Goal: Task Accomplishment & Management: Use online tool/utility

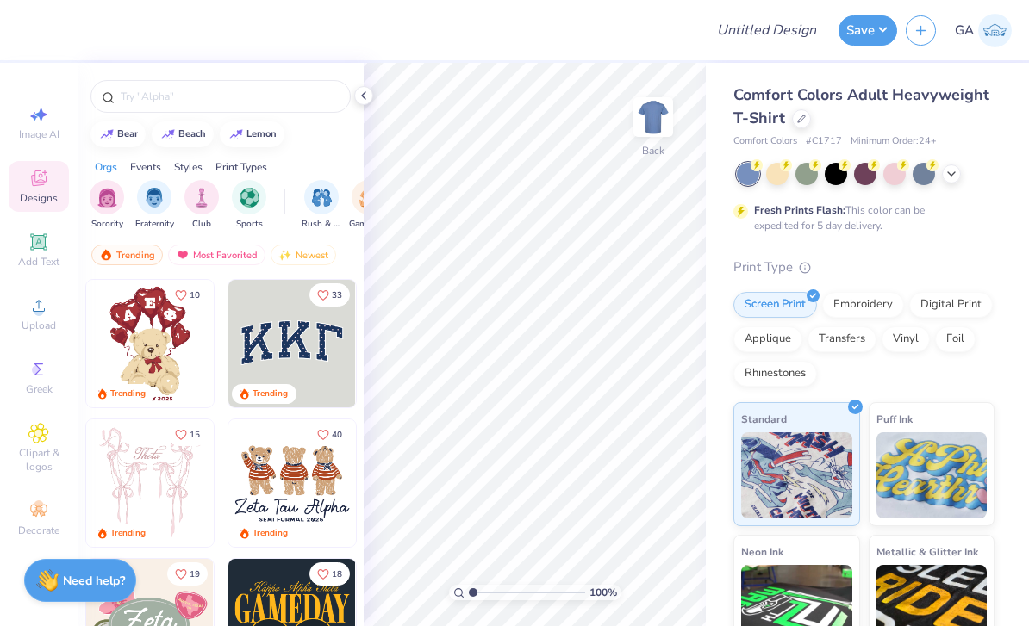
click at [967, 174] on div at bounding box center [866, 174] width 258 height 22
click at [958, 171] on div at bounding box center [951, 174] width 19 height 19
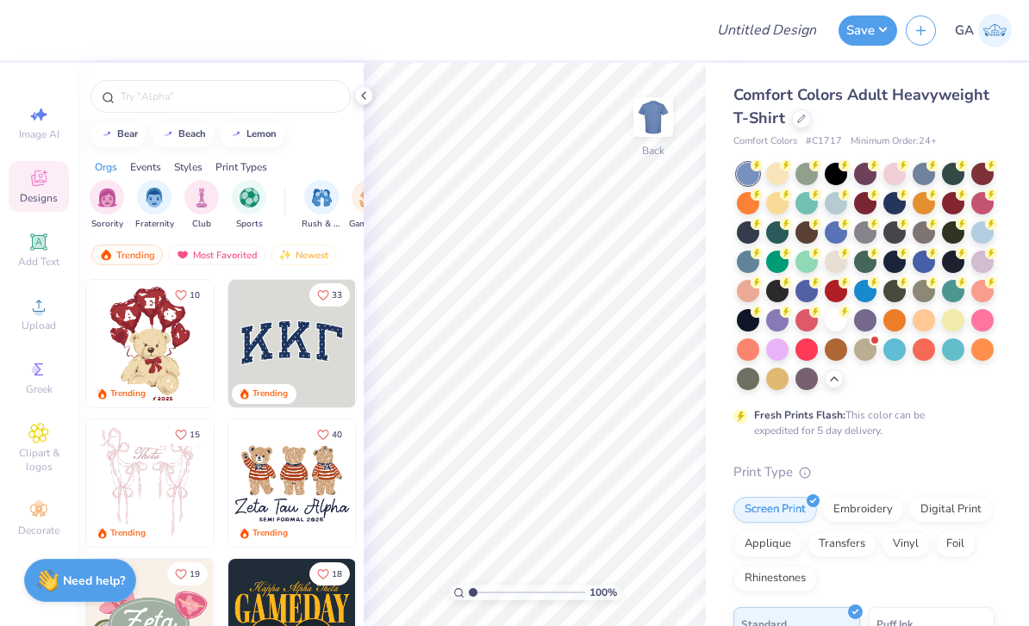
click at [845, 315] on div at bounding box center [835, 320] width 22 height 22
click at [212, 102] on input "text" at bounding box center [229, 96] width 221 height 17
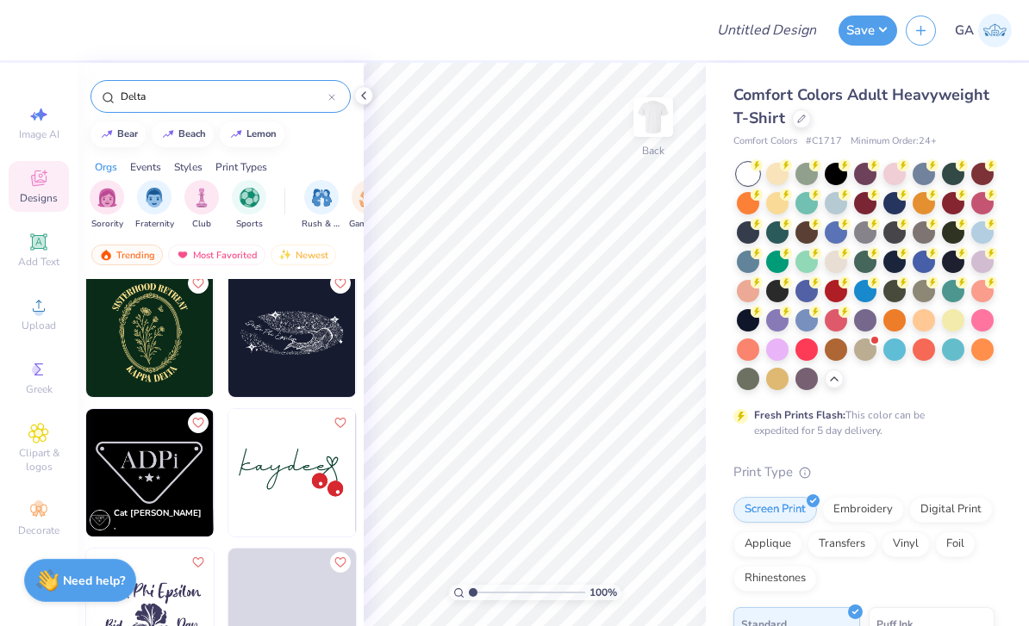
scroll to position [3075, 0]
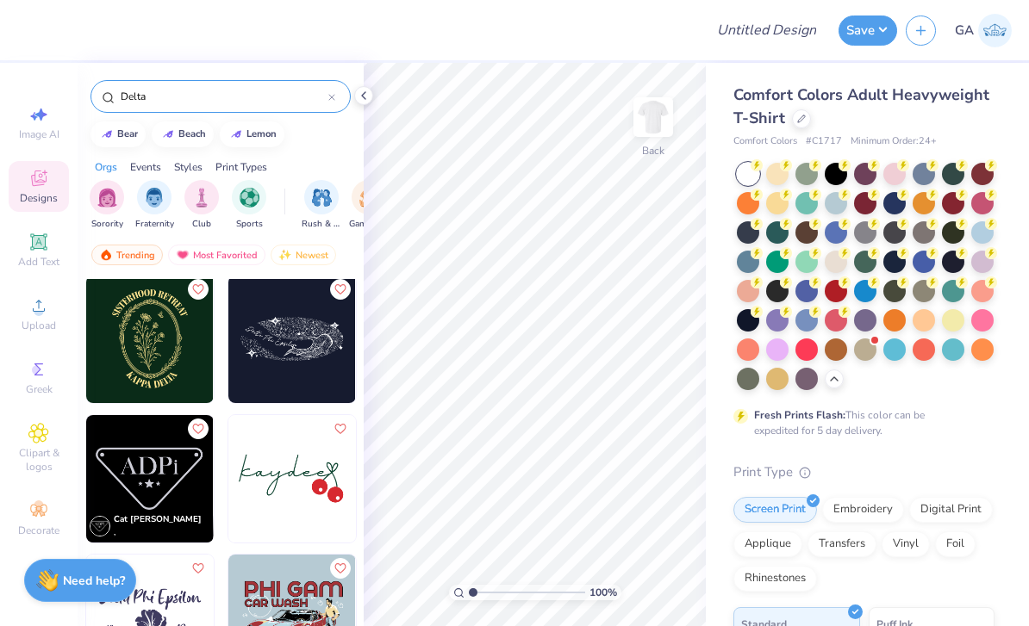
type input "Delta"
click at [187, 370] on img at bounding box center [149, 339] width 127 height 127
click at [367, 97] on icon at bounding box center [364, 96] width 14 height 14
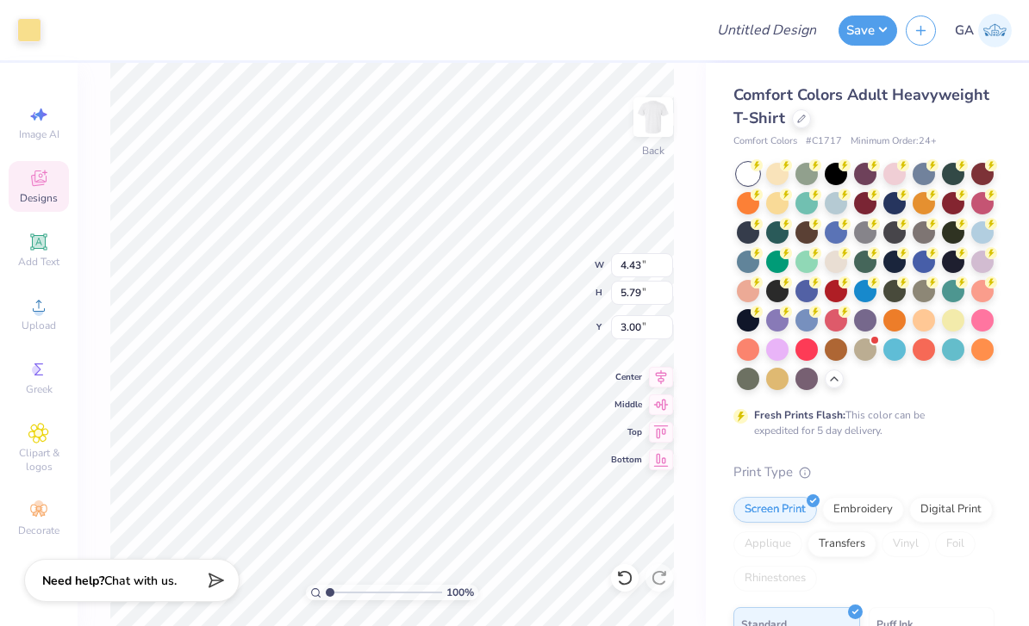
type input "6.26"
type input "8.19"
click at [868, 264] on div at bounding box center [865, 262] width 22 height 22
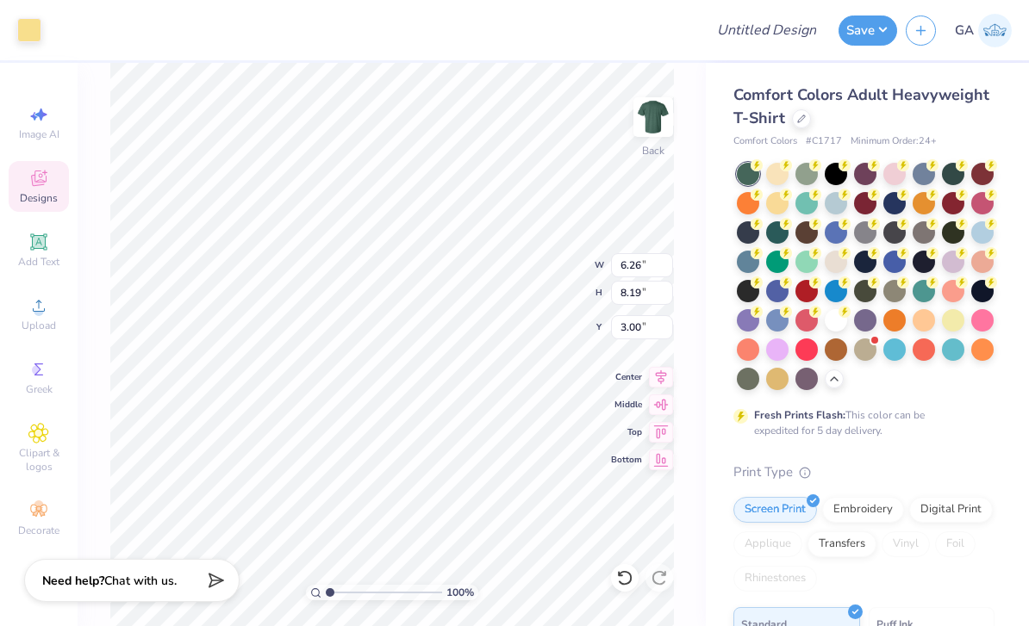
click at [836, 382] on icon at bounding box center [834, 379] width 14 height 14
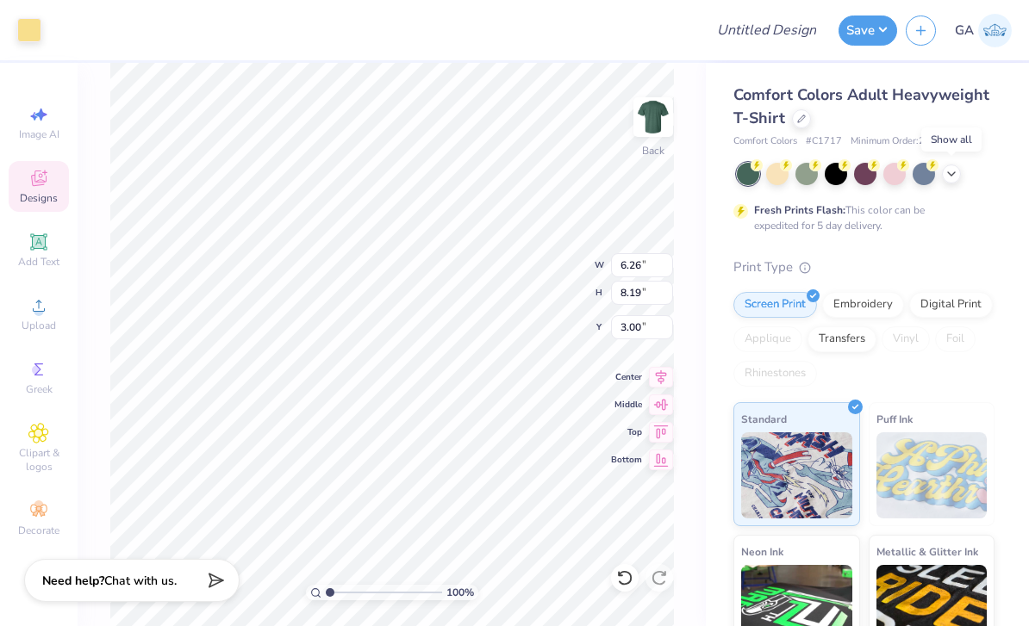
click at [951, 177] on icon at bounding box center [951, 174] width 14 height 14
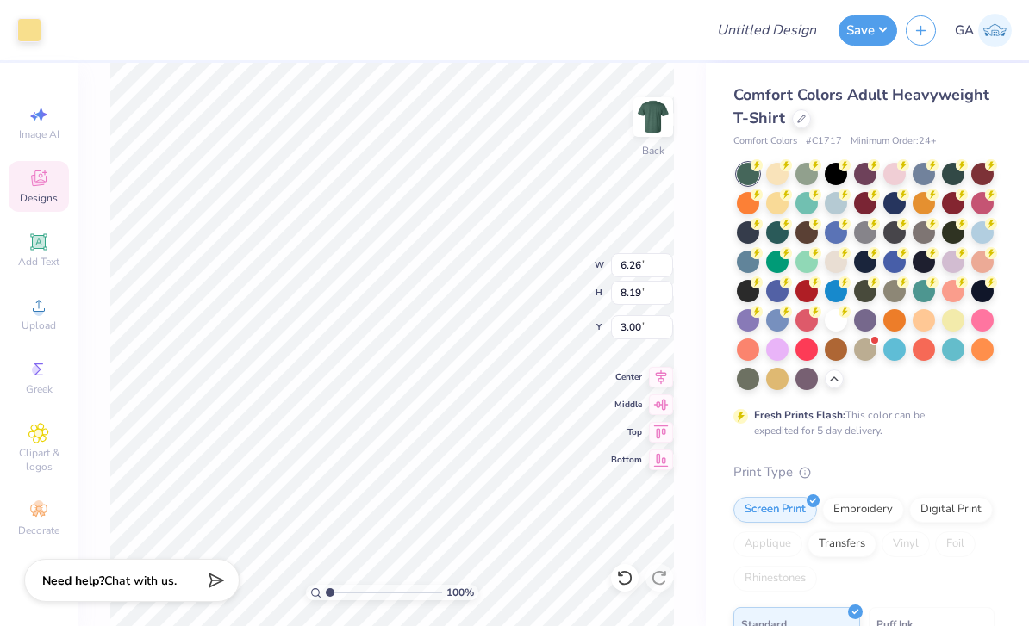
click at [781, 237] on div at bounding box center [777, 232] width 22 height 22
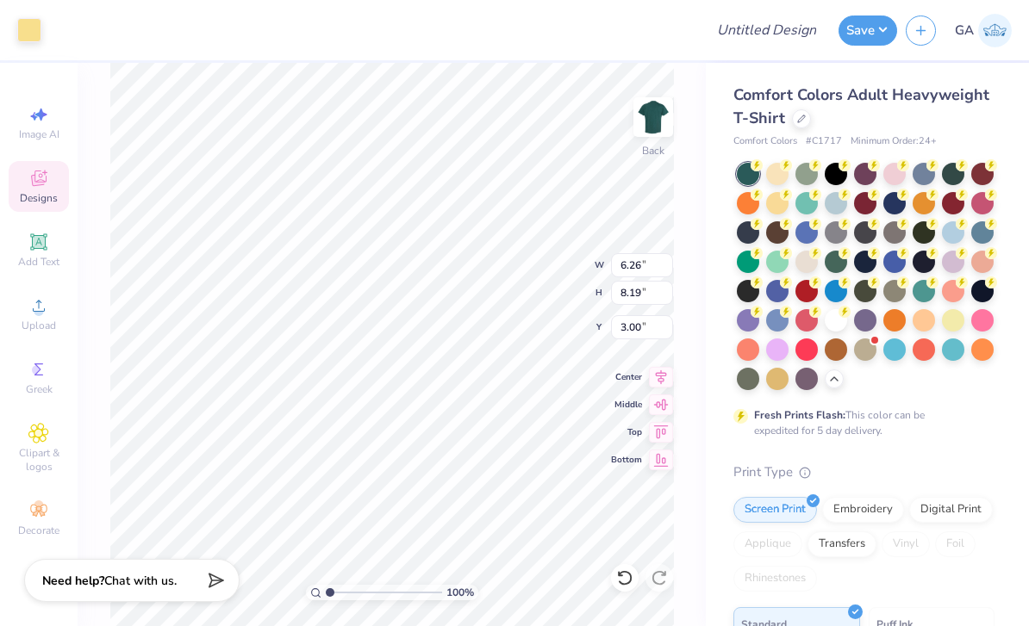
click at [955, 179] on div at bounding box center [953, 174] width 22 height 22
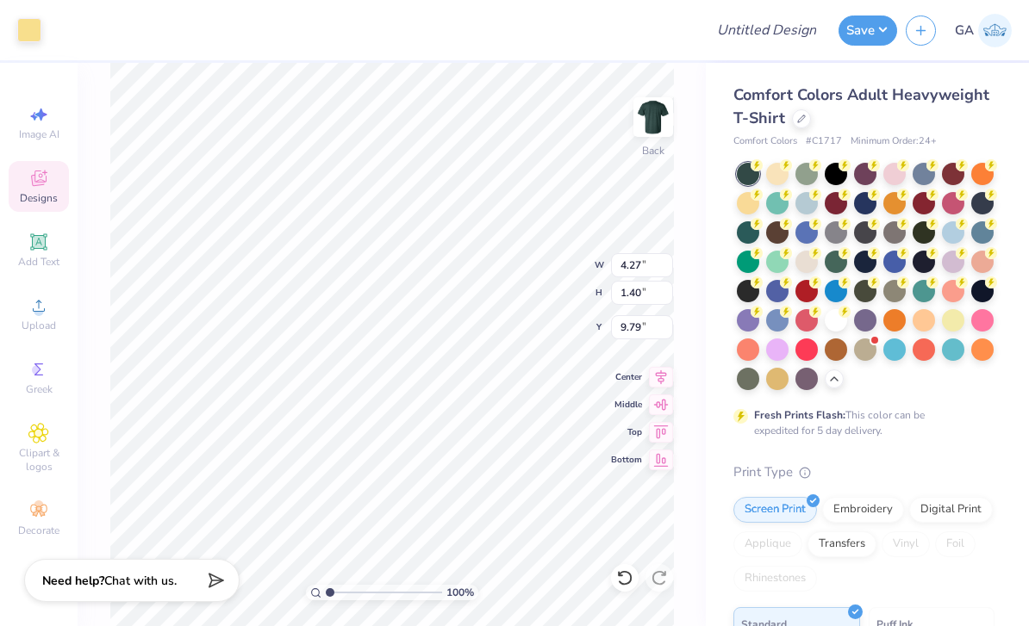
type input "9.74"
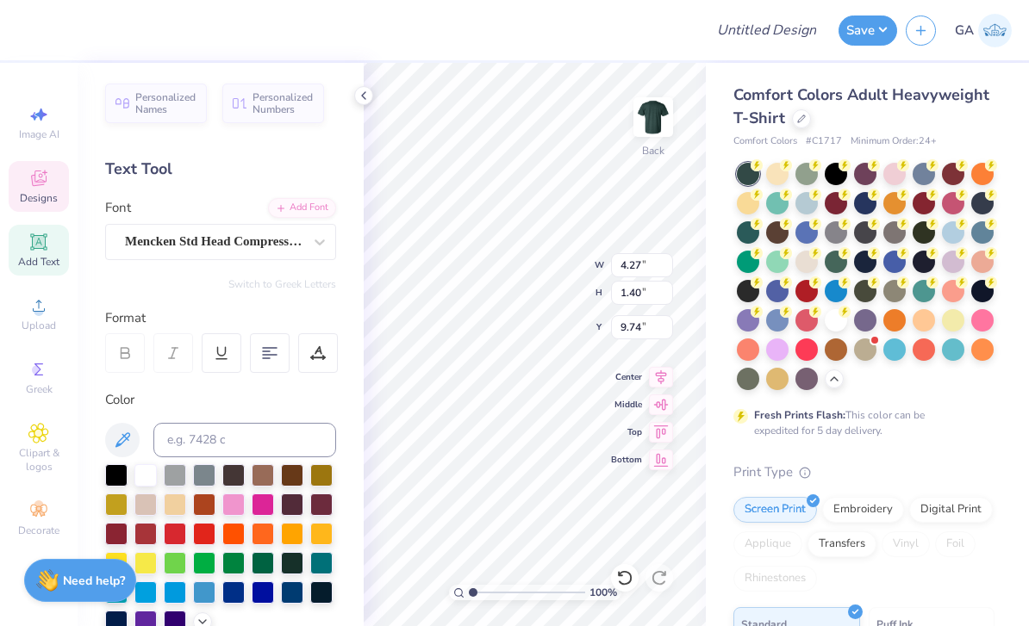
scroll to position [1, 1]
type textarea "DELTA"
type input "10.46"
click at [836, 325] on div at bounding box center [835, 320] width 22 height 22
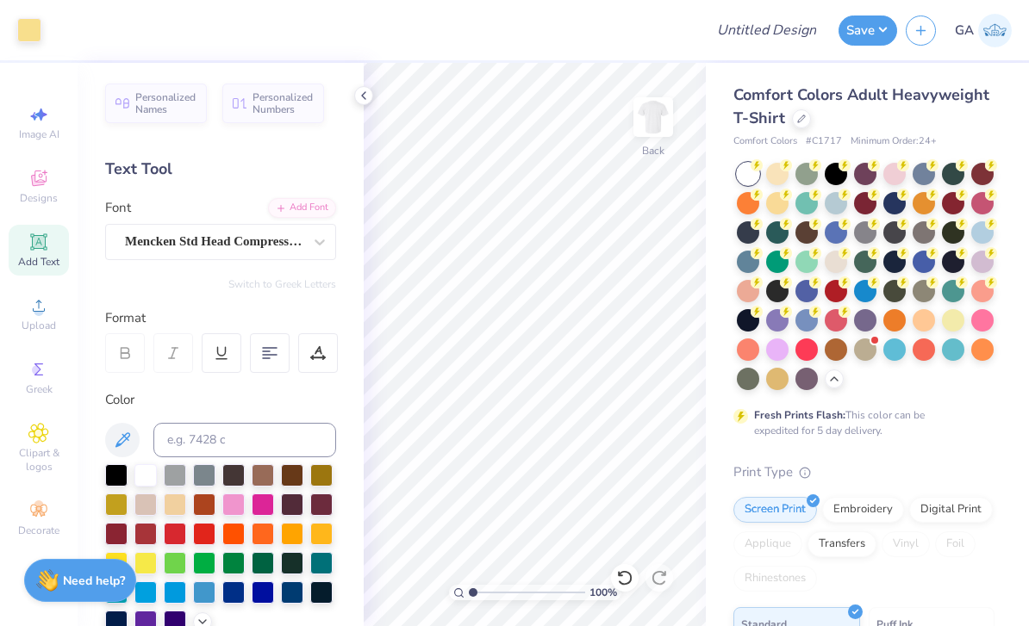
click at [21, 41] on div at bounding box center [29, 30] width 24 height 24
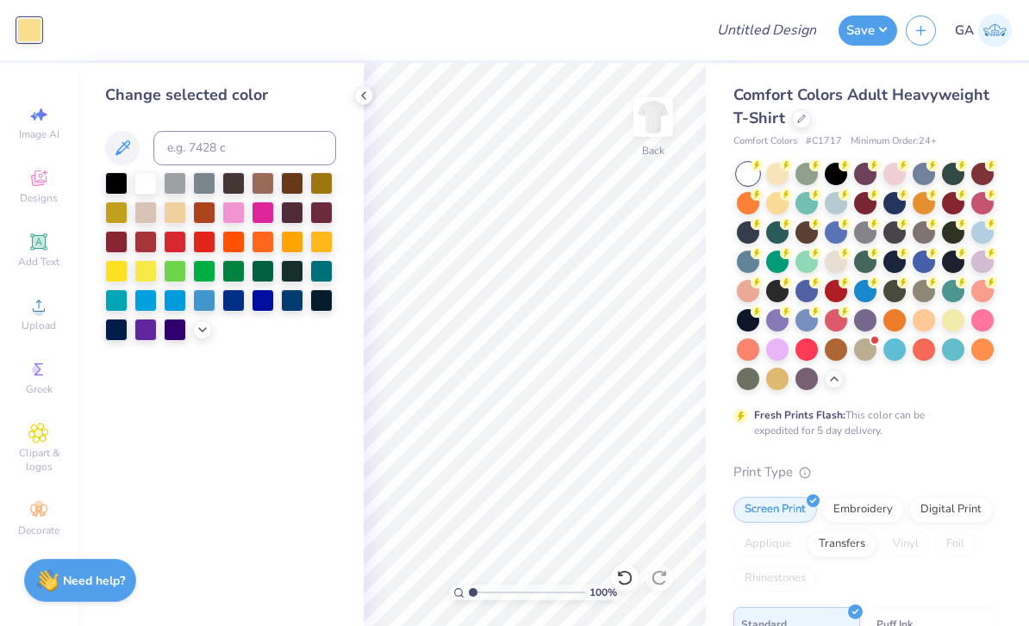
click at [258, 281] on div at bounding box center [263, 271] width 22 height 22
click at [363, 104] on div at bounding box center [363, 95] width 19 height 19
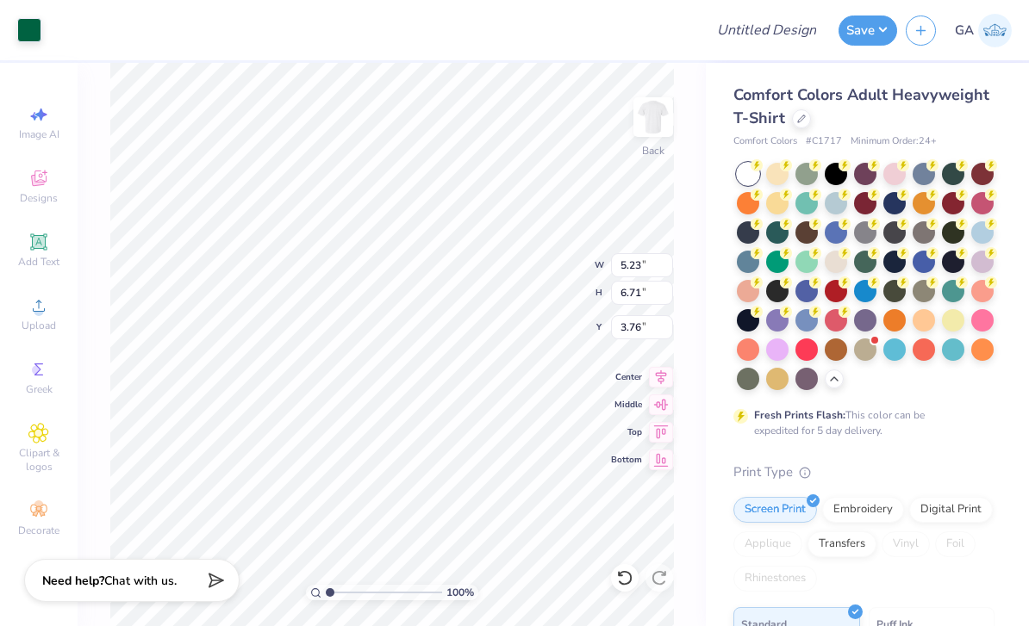
click at [36, 34] on div at bounding box center [29, 30] width 24 height 24
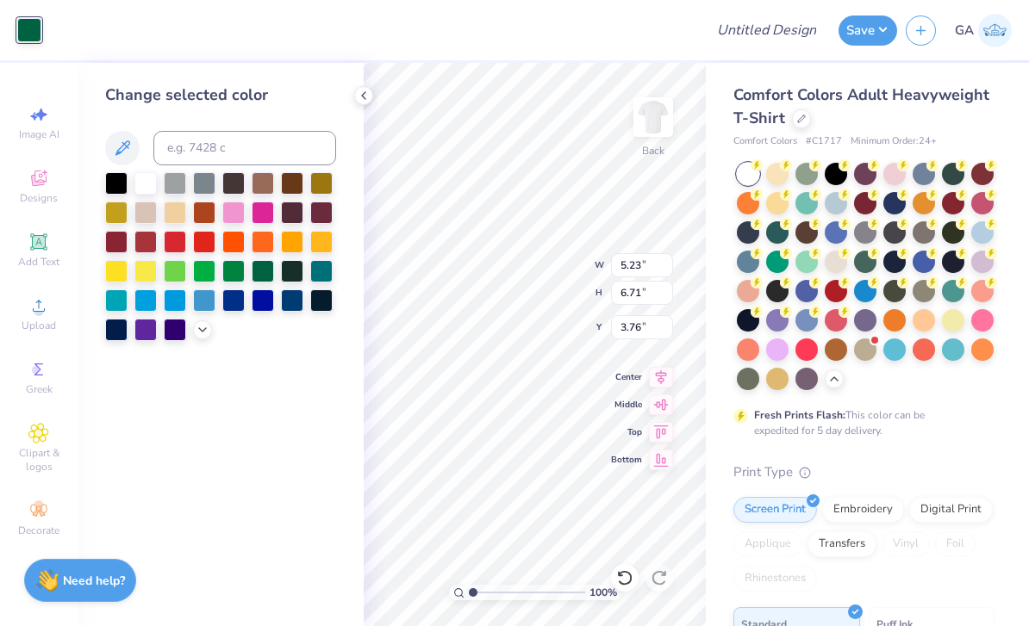
click at [203, 280] on div at bounding box center [204, 271] width 22 height 22
click at [202, 339] on div at bounding box center [202, 329] width 19 height 19
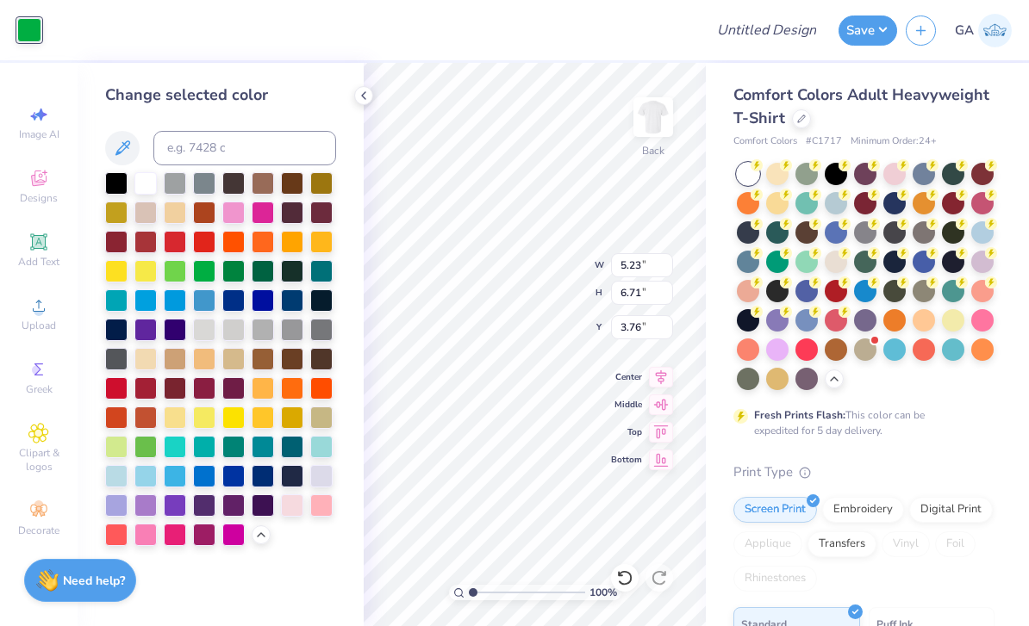
click at [180, 271] on div at bounding box center [175, 271] width 22 height 22
click at [267, 278] on div at bounding box center [263, 271] width 22 height 22
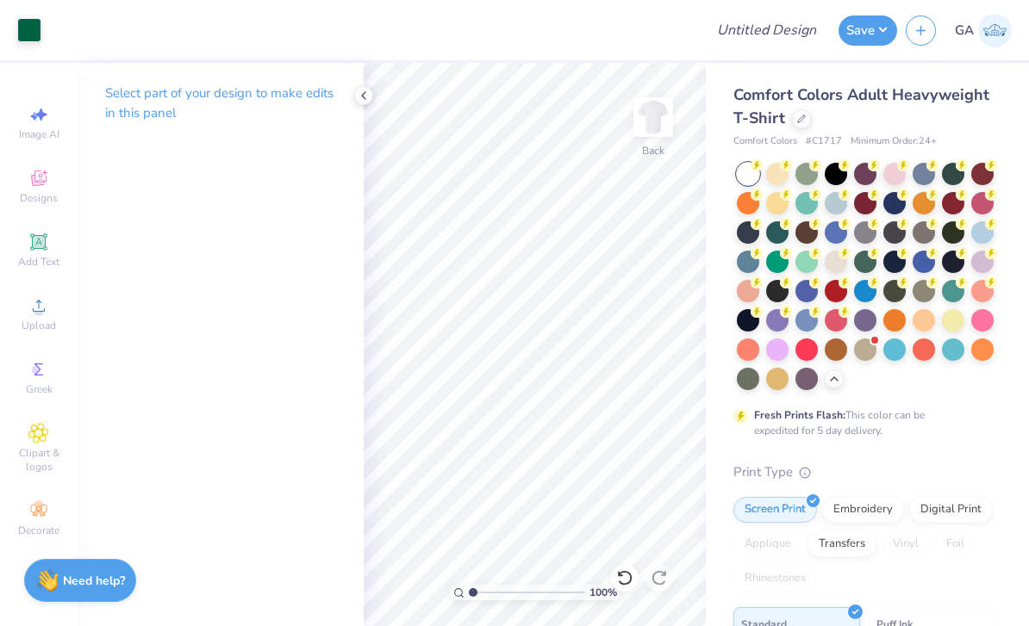
click at [795, 125] on div at bounding box center [801, 118] width 19 height 19
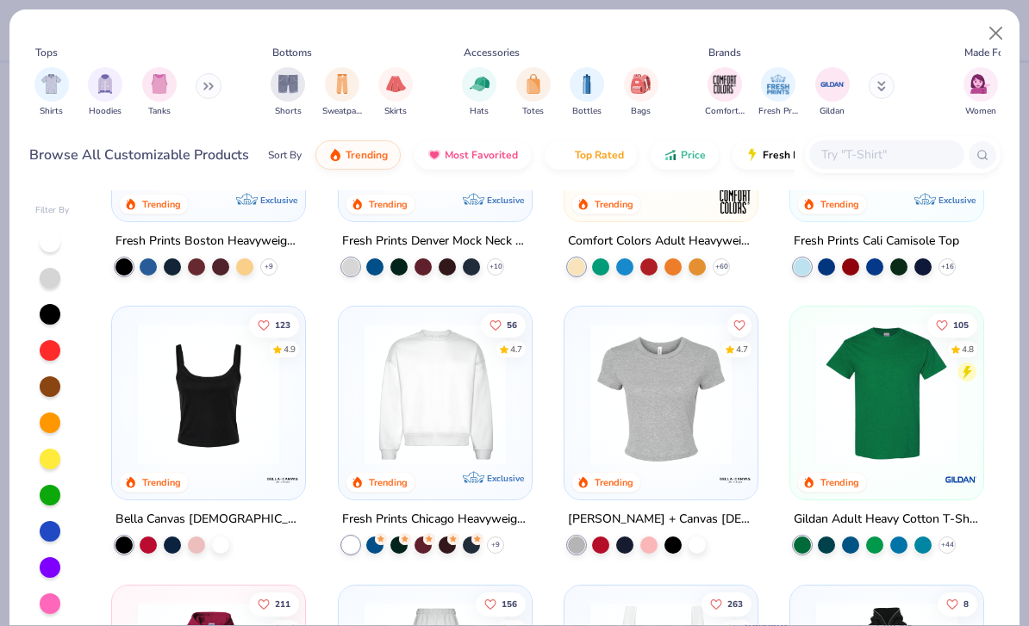
scroll to position [247, 0]
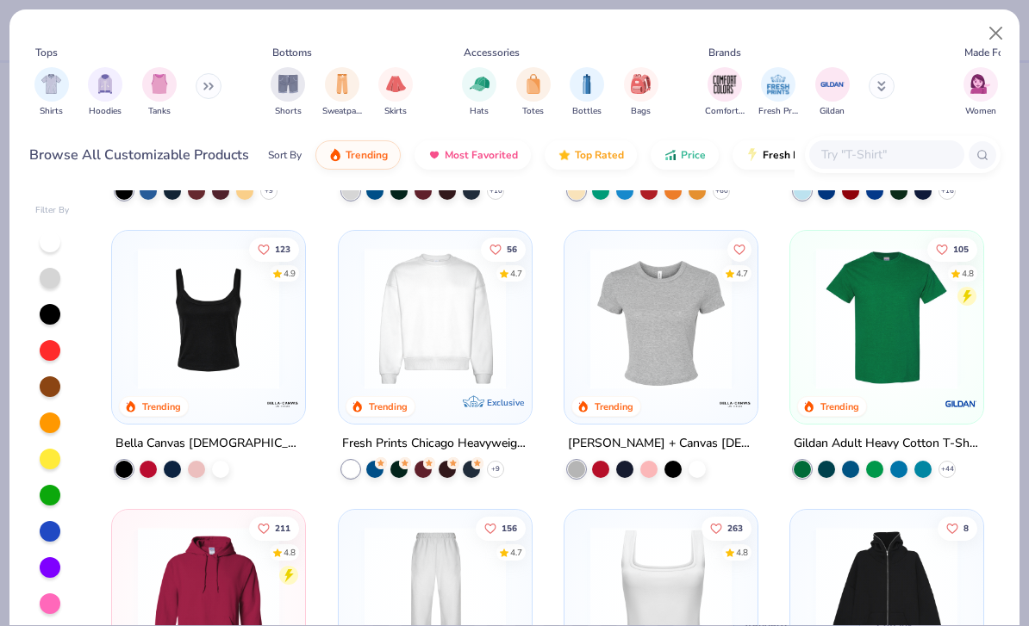
click at [712, 360] on img at bounding box center [660, 318] width 159 height 141
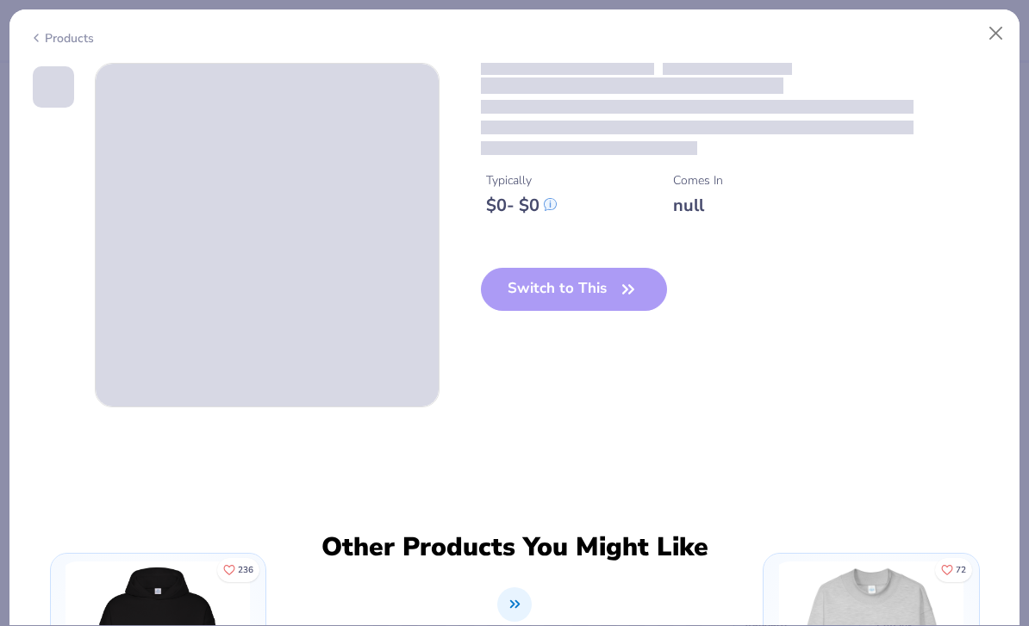
click at [87, 39] on div "Products" at bounding box center [61, 38] width 65 height 18
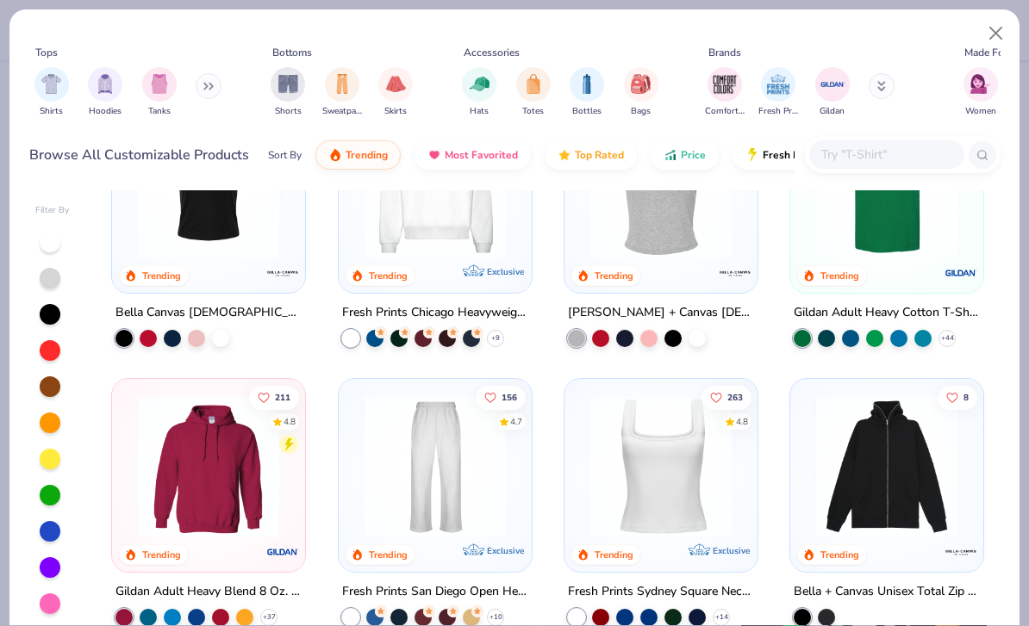
scroll to position [377, 0]
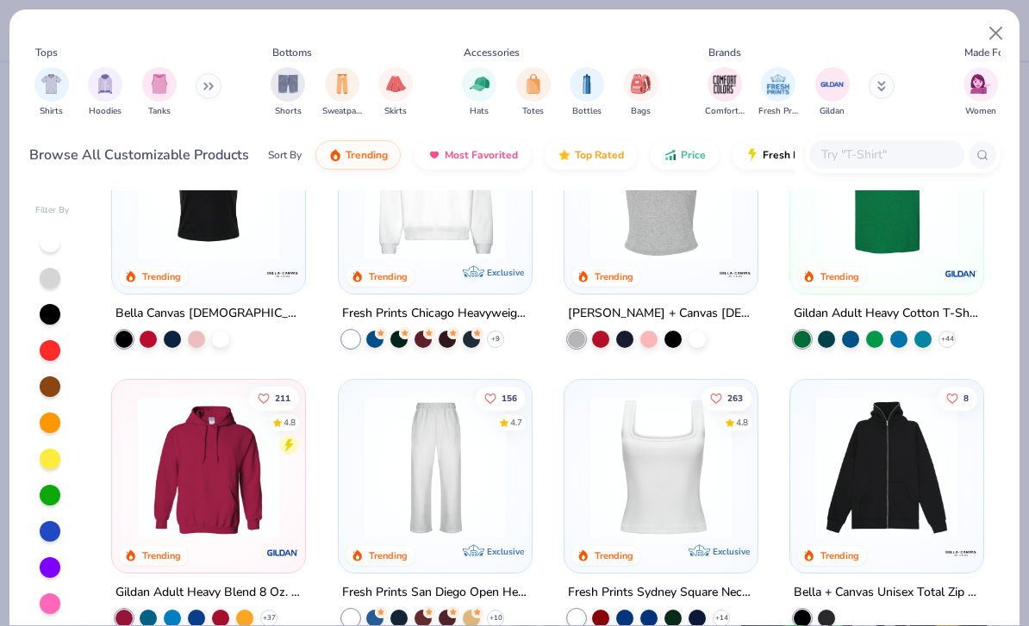
click at [676, 455] on img at bounding box center [660, 466] width 159 height 141
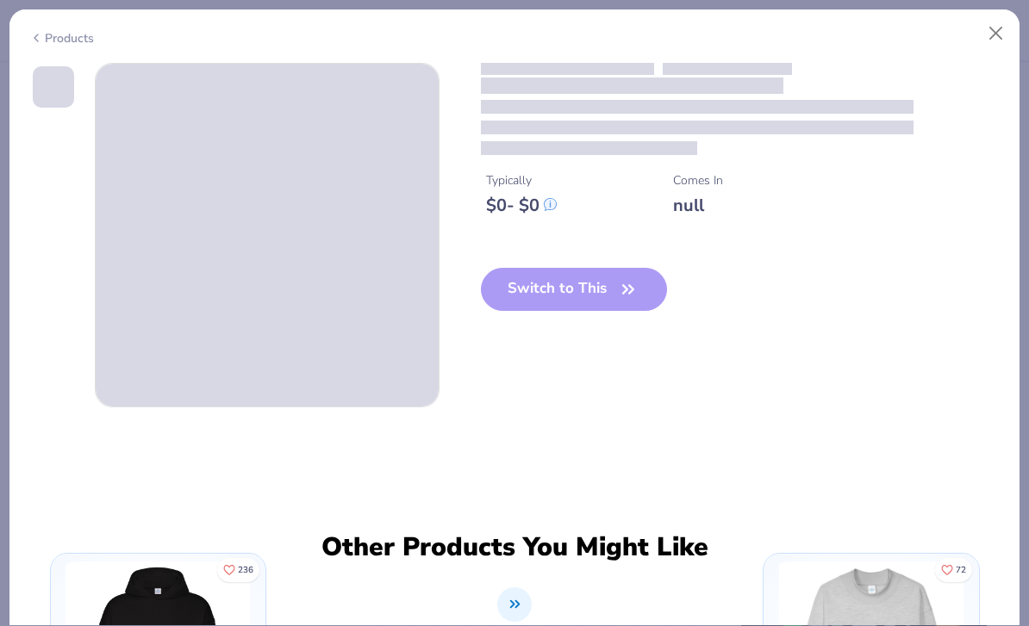
click at [596, 289] on div "Switch to This" at bounding box center [574, 303] width 187 height 71
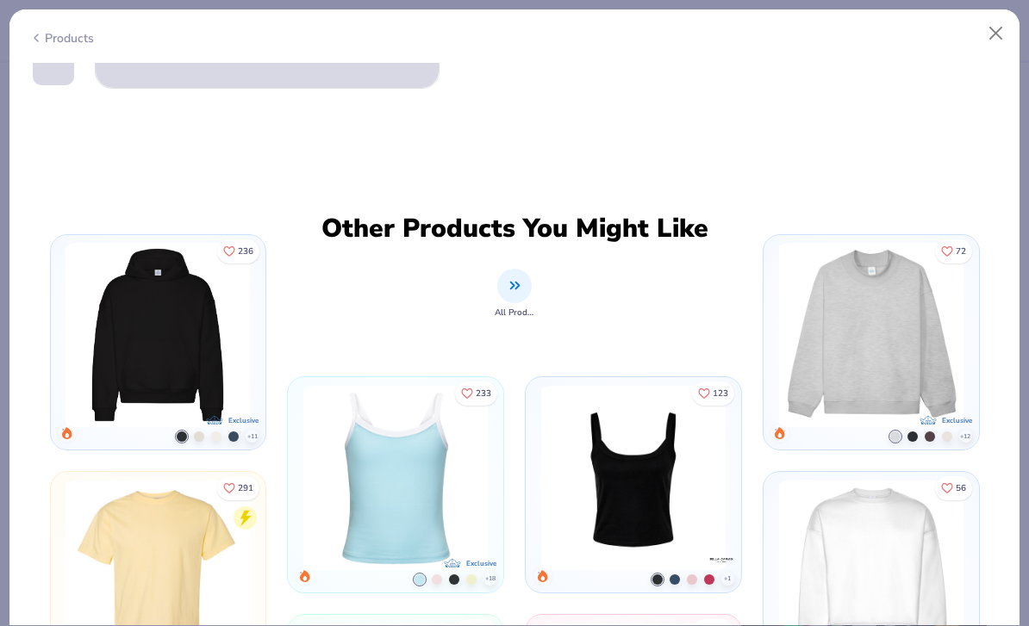
scroll to position [339, 0]
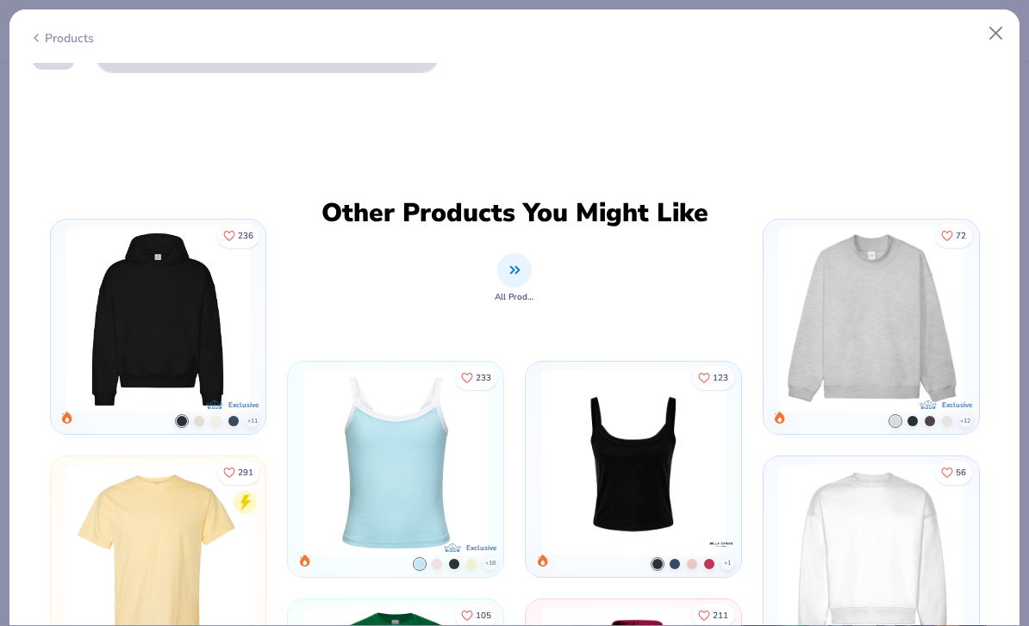
click at [83, 37] on div "Products" at bounding box center [61, 38] width 65 height 18
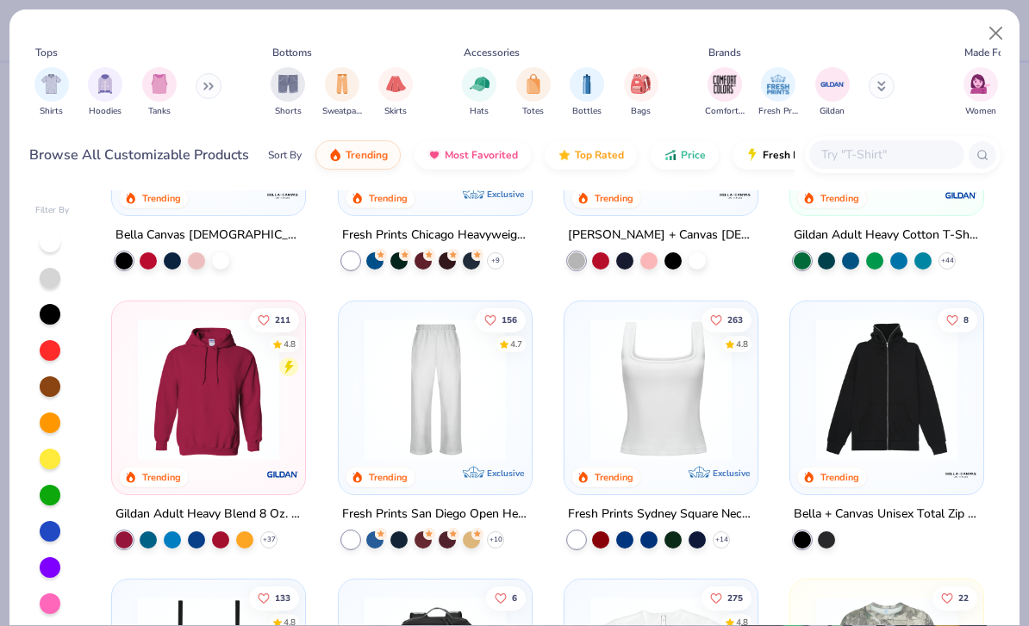
scroll to position [488, 0]
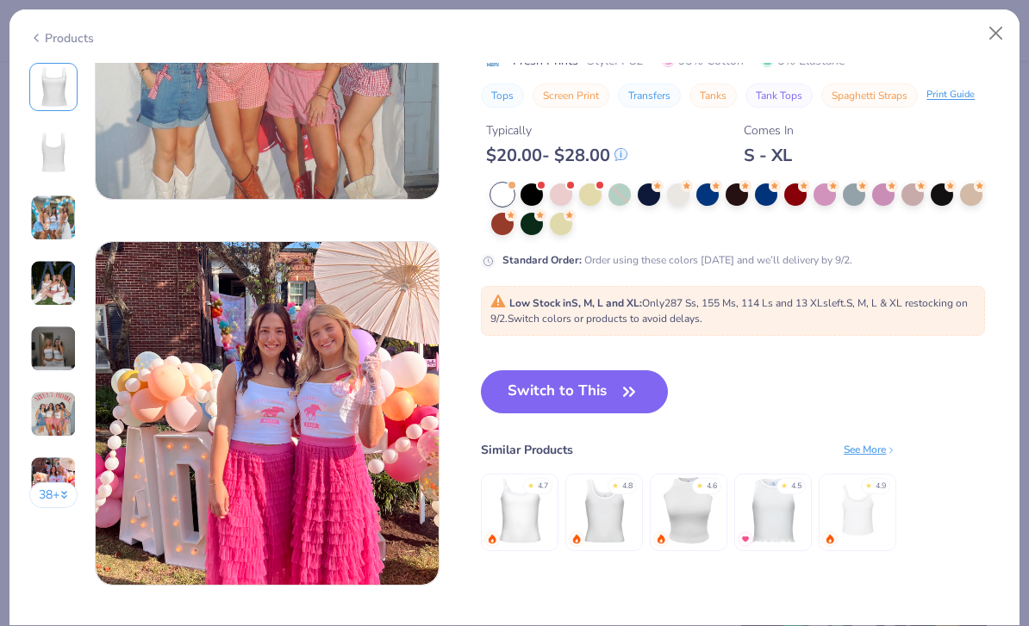
scroll to position [2135, 0]
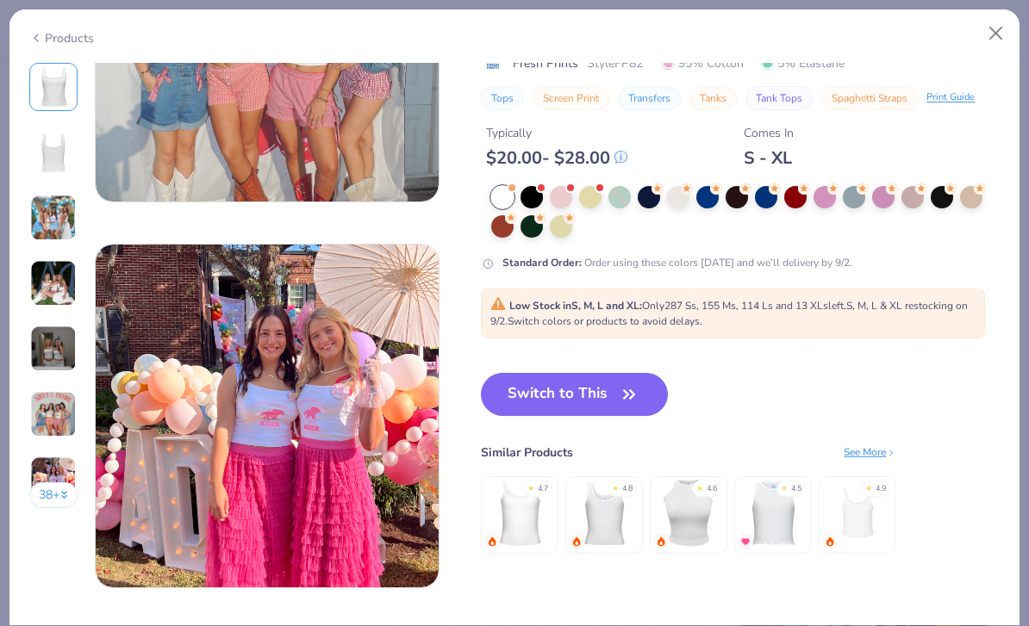
click at [539, 227] on div at bounding box center [531, 226] width 22 height 22
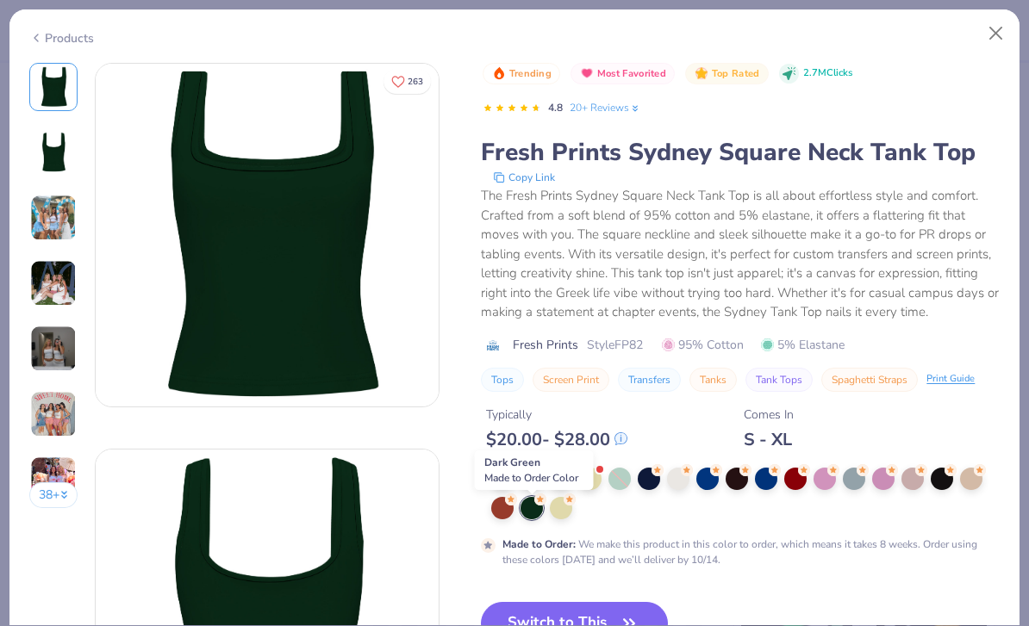
scroll to position [75, 0]
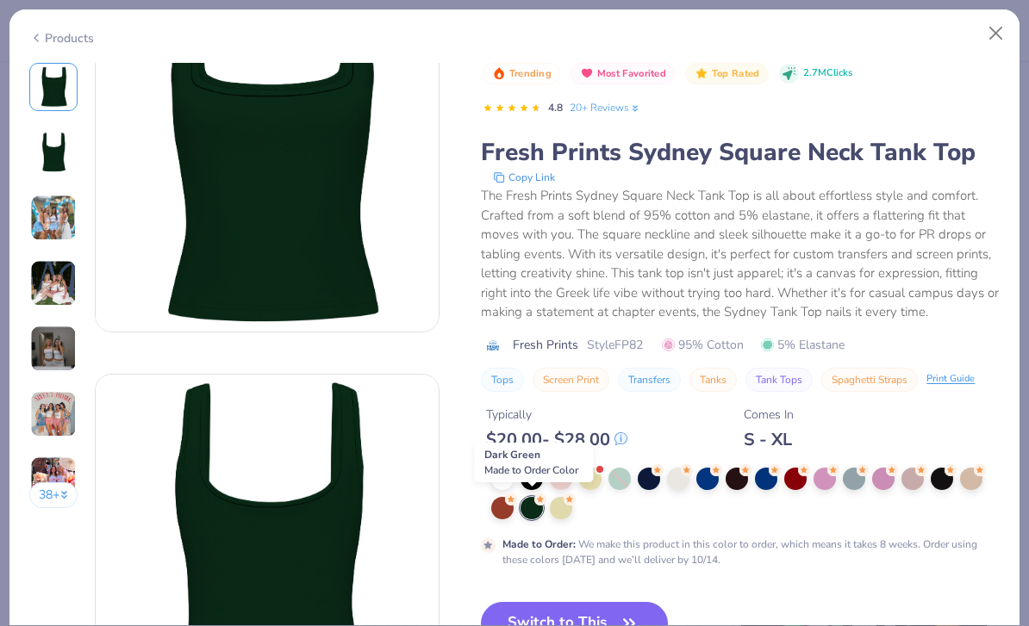
click at [596, 613] on button "Switch to This" at bounding box center [574, 623] width 187 height 43
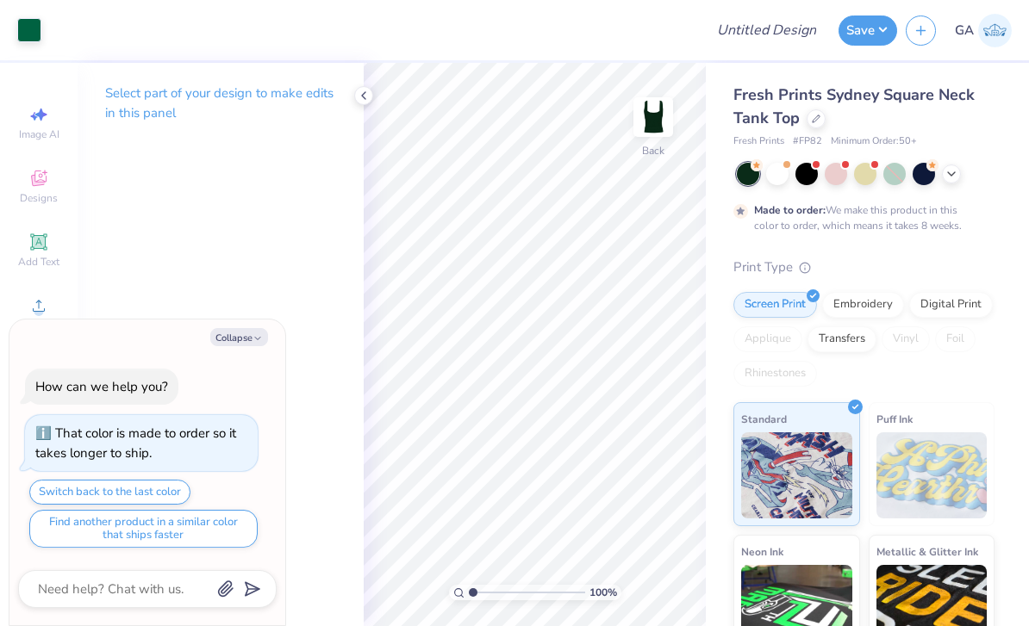
click at [363, 100] on icon at bounding box center [364, 96] width 14 height 14
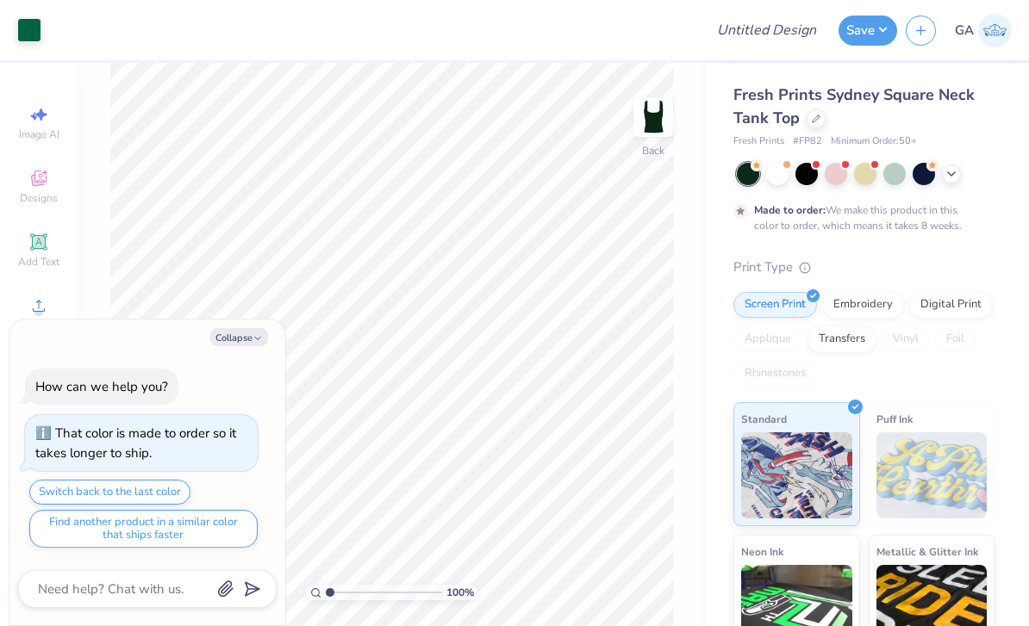
click at [255, 339] on icon "button" at bounding box center [257, 338] width 10 height 10
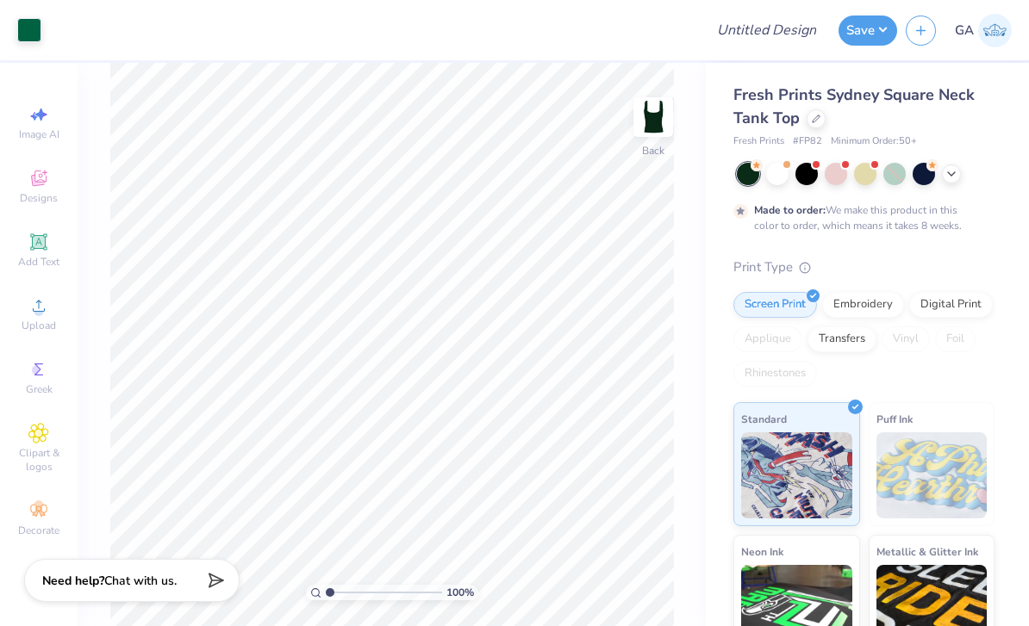
type textarea "x"
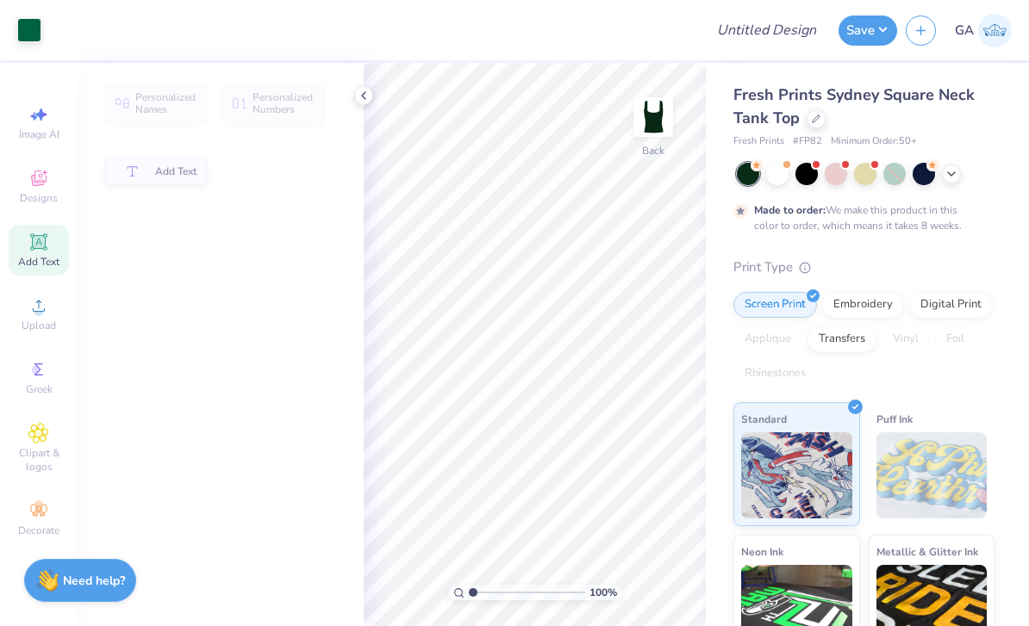
click at [365, 103] on div at bounding box center [363, 95] width 19 height 19
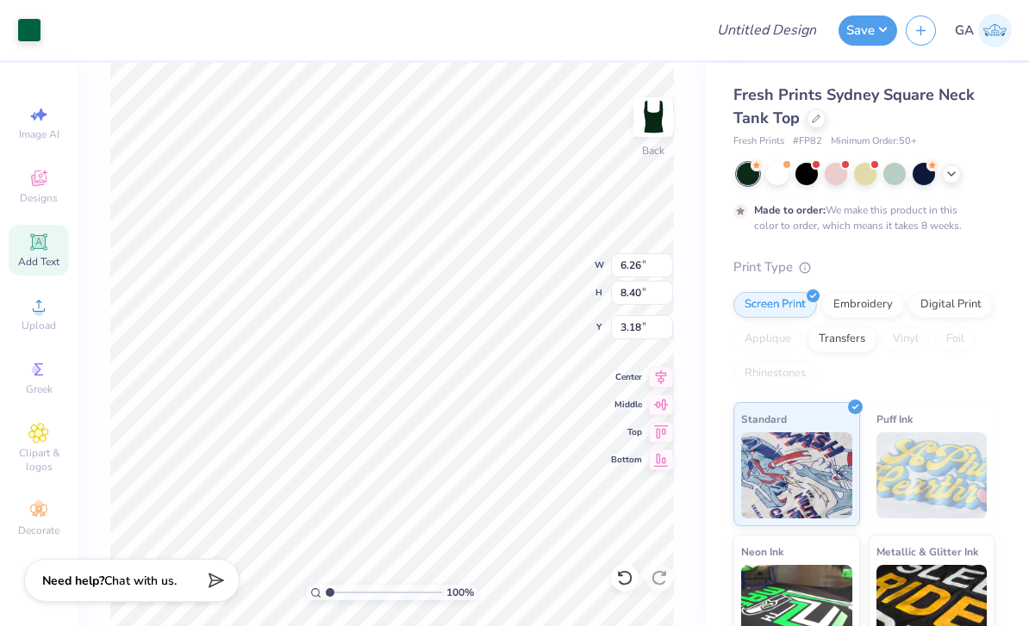
type input "3.00"
click at [33, 41] on div at bounding box center [29, 30] width 24 height 24
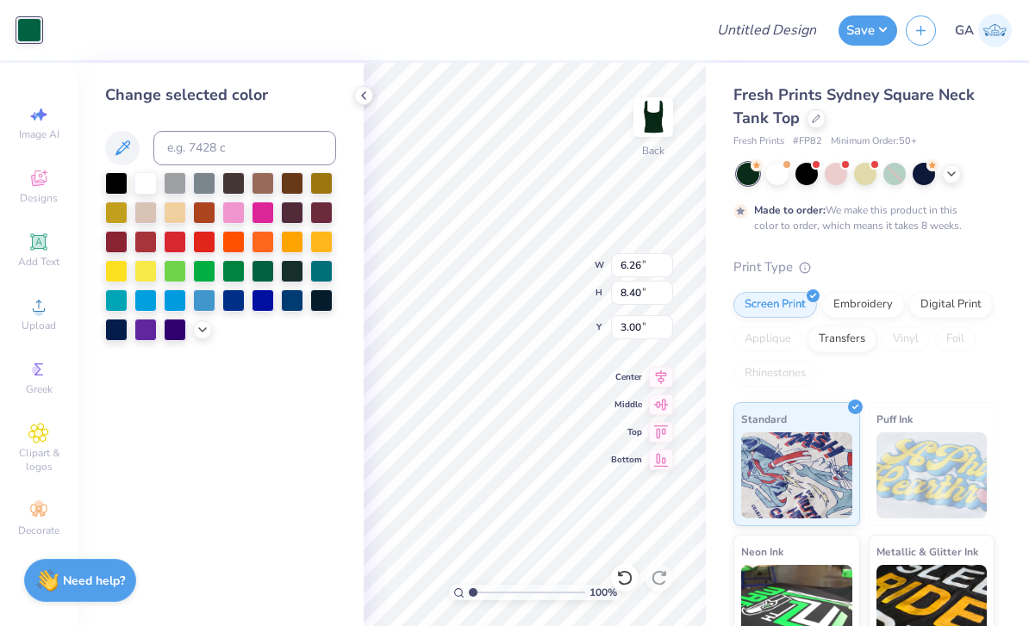
click at [148, 195] on div at bounding box center [145, 183] width 22 height 22
click at [172, 271] on div at bounding box center [175, 271] width 22 height 22
click at [202, 274] on div at bounding box center [204, 271] width 22 height 22
click at [148, 188] on div at bounding box center [145, 183] width 22 height 22
click at [370, 96] on div at bounding box center [363, 95] width 19 height 19
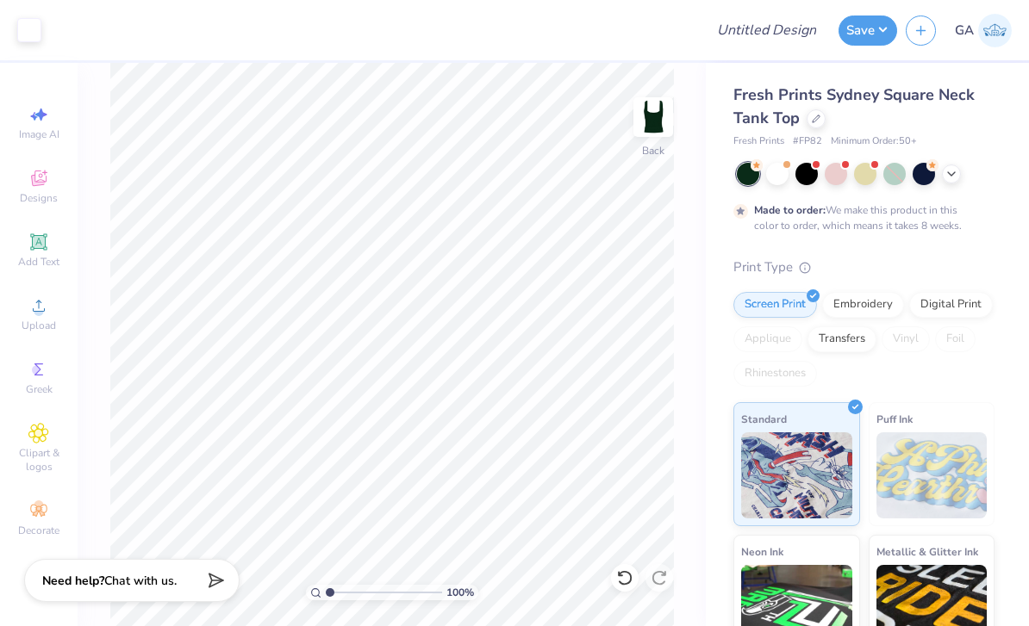
type input "1.19"
type textarea "x"
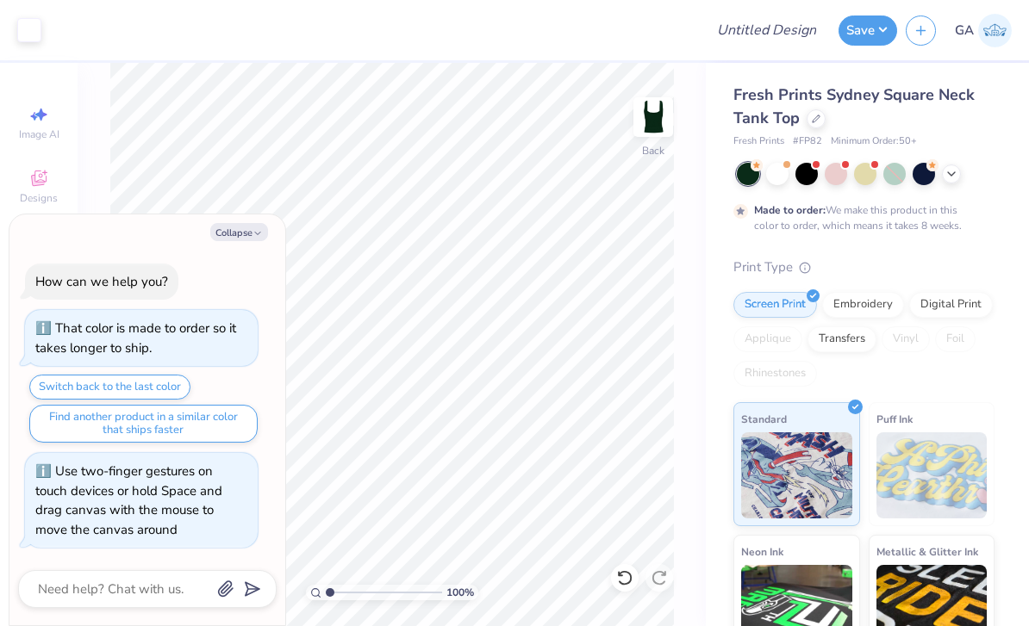
type input "1"
click at [239, 241] on button "Collapse" at bounding box center [239, 232] width 58 height 18
type textarea "x"
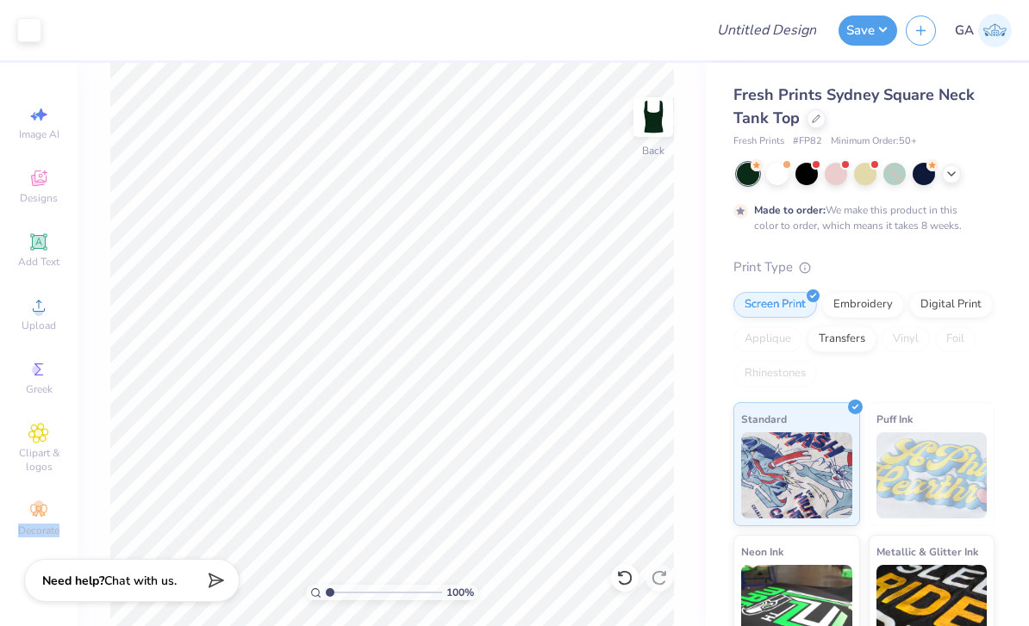
click at [862, 303] on div "Embroidery" at bounding box center [863, 305] width 82 height 26
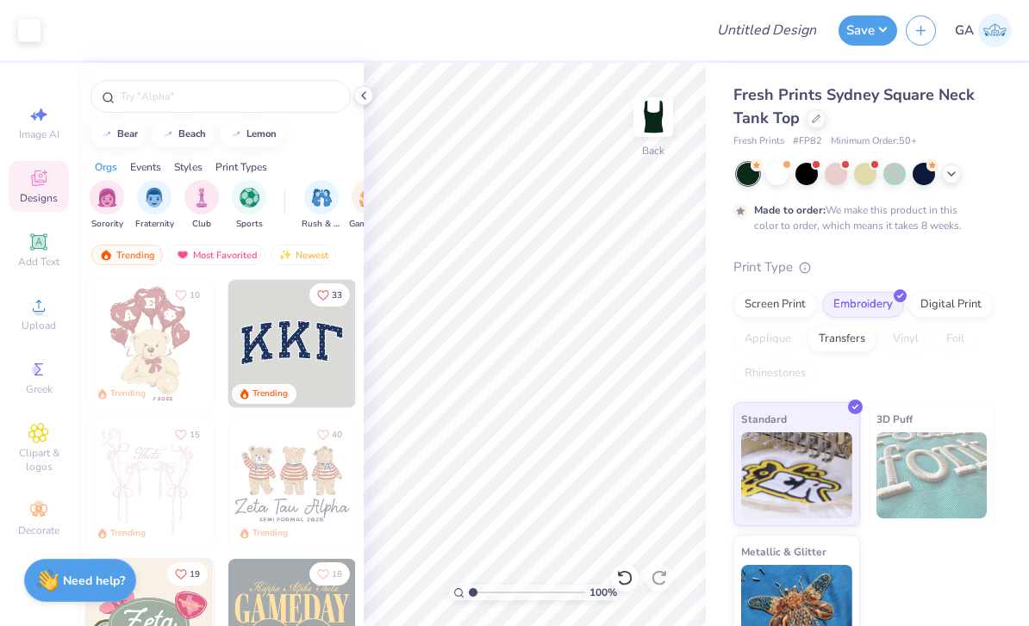
click at [361, 101] on icon at bounding box center [364, 96] width 14 height 14
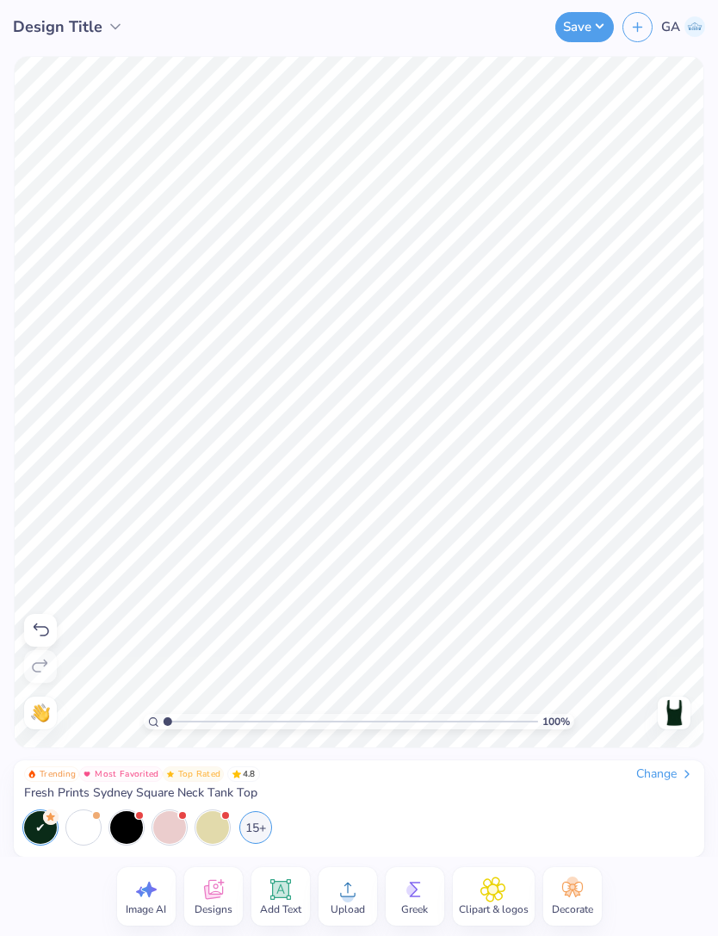
type input "1"
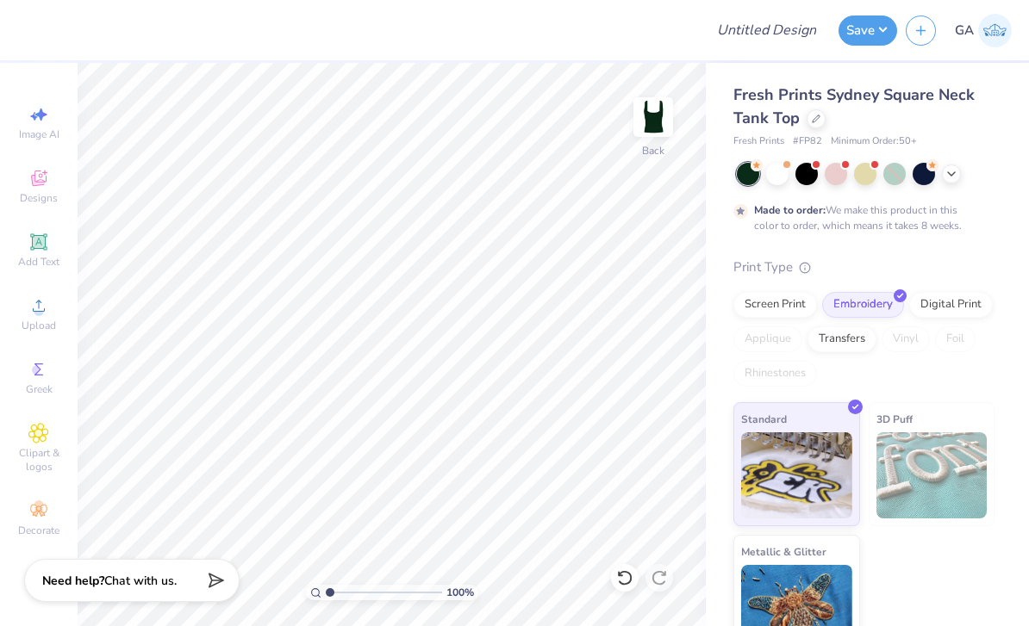
click at [660, 121] on img at bounding box center [653, 117] width 34 height 34
click at [659, 134] on img at bounding box center [653, 117] width 34 height 34
click at [879, 40] on button "Save" at bounding box center [867, 31] width 59 height 30
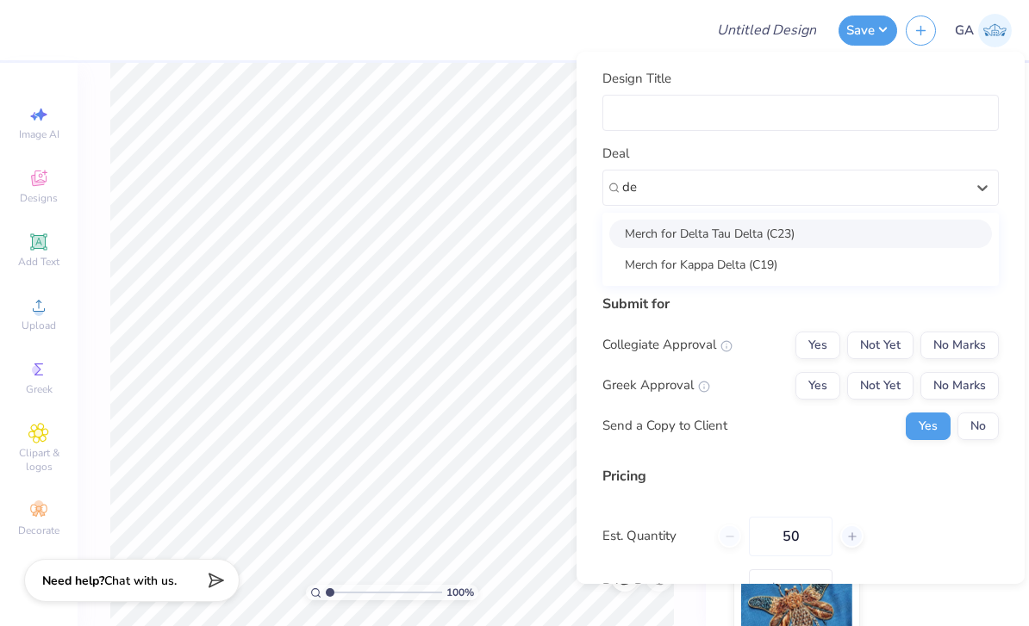
type input "d"
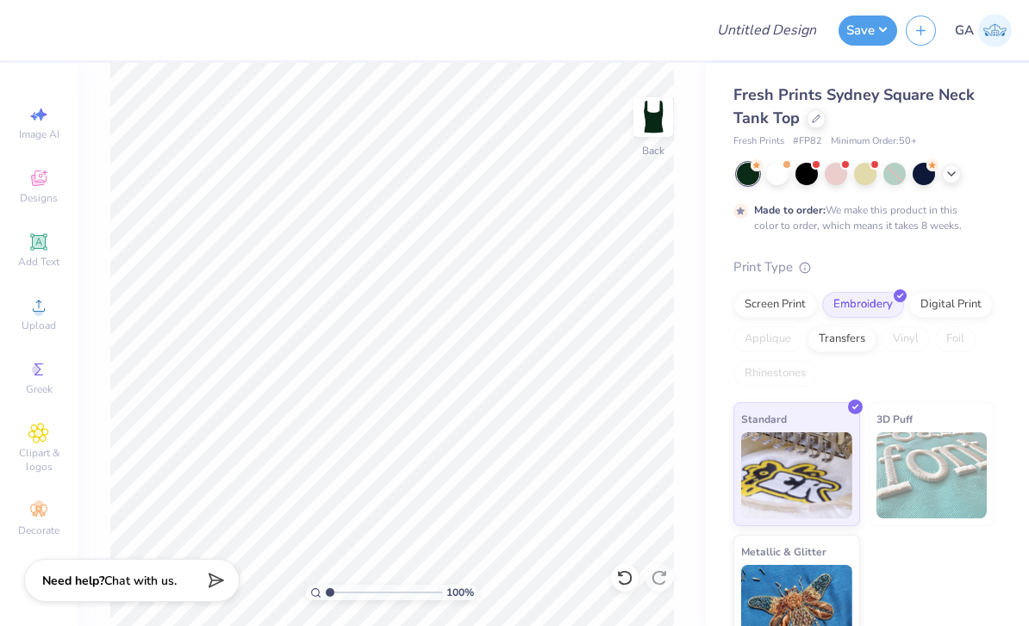
click at [650, 119] on img at bounding box center [653, 117] width 34 height 34
click at [670, 134] on img at bounding box center [653, 117] width 34 height 34
click at [807, 127] on div "Fresh Prints Sydney Square Neck Tank Top" at bounding box center [863, 107] width 261 height 47
click at [812, 122] on div at bounding box center [815, 118] width 19 height 19
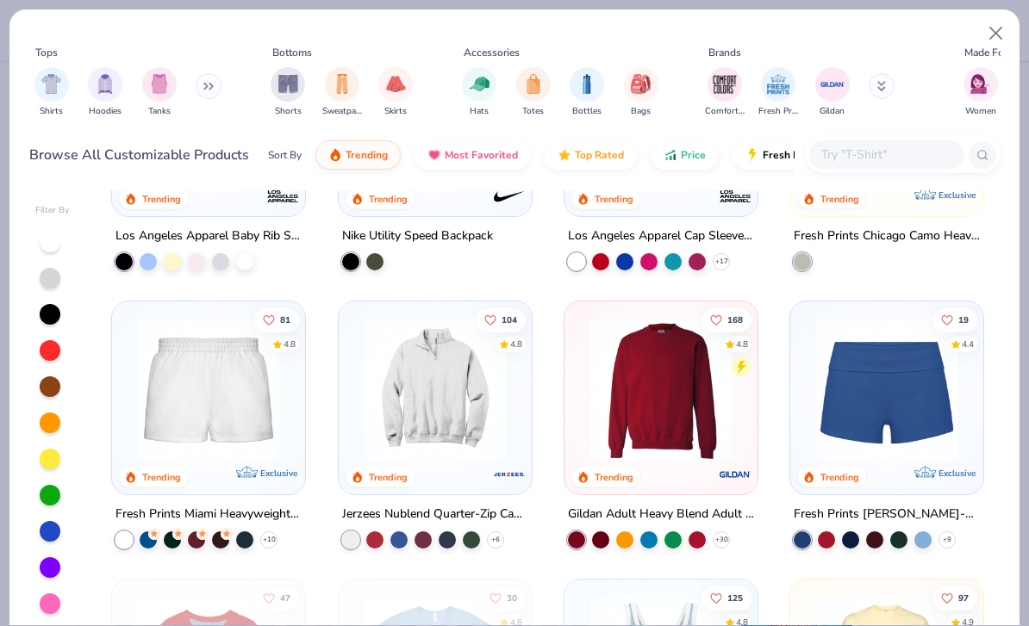
scroll to position [845, 0]
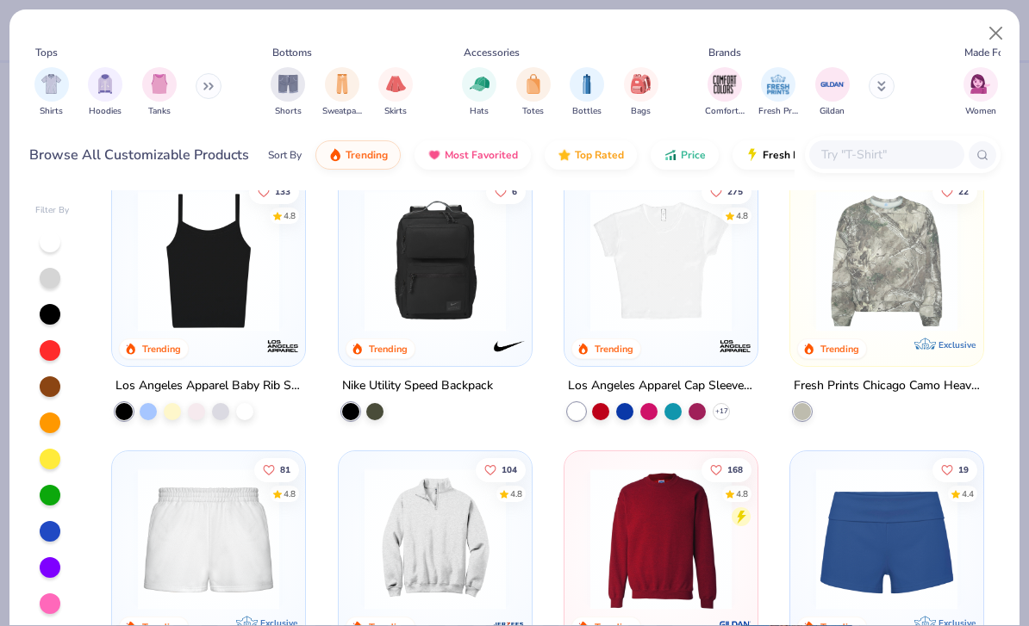
click at [994, 39] on button "Close" at bounding box center [995, 33] width 33 height 33
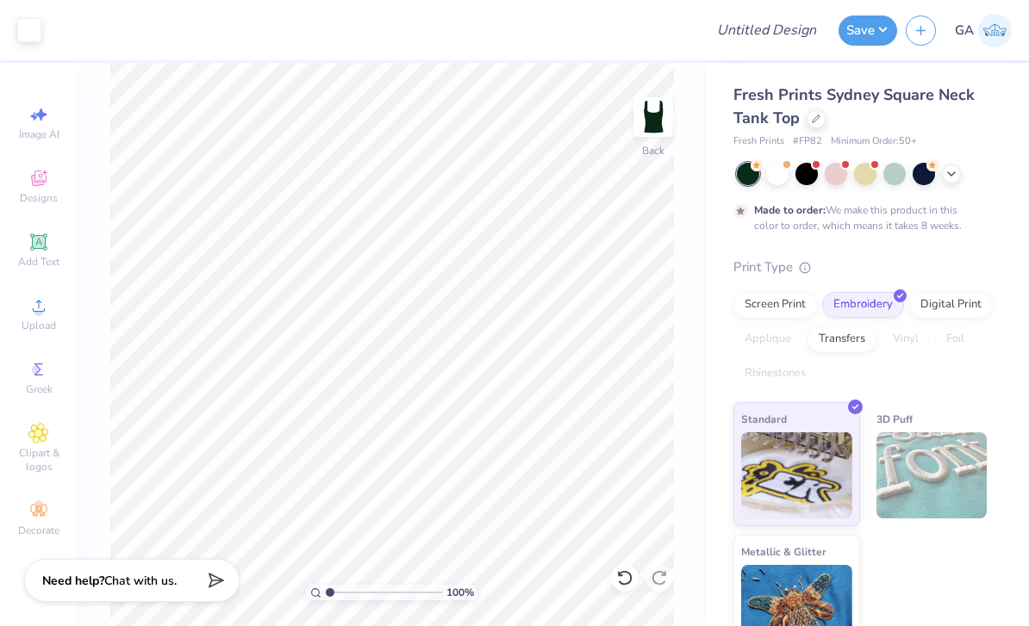
click at [822, 120] on div at bounding box center [815, 118] width 19 height 19
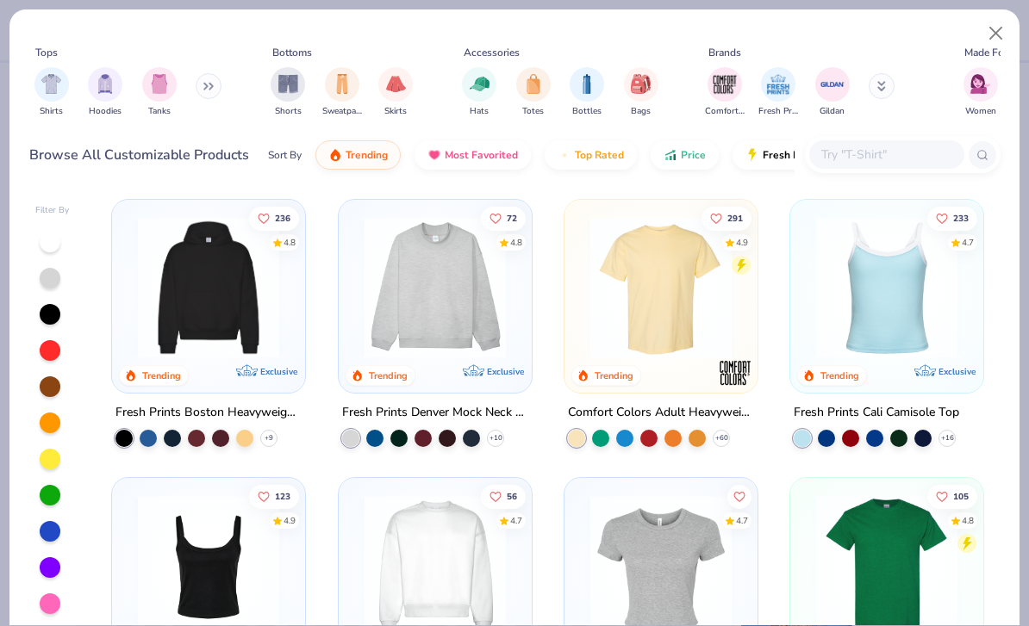
click at [992, 37] on button "Close" at bounding box center [995, 33] width 33 height 33
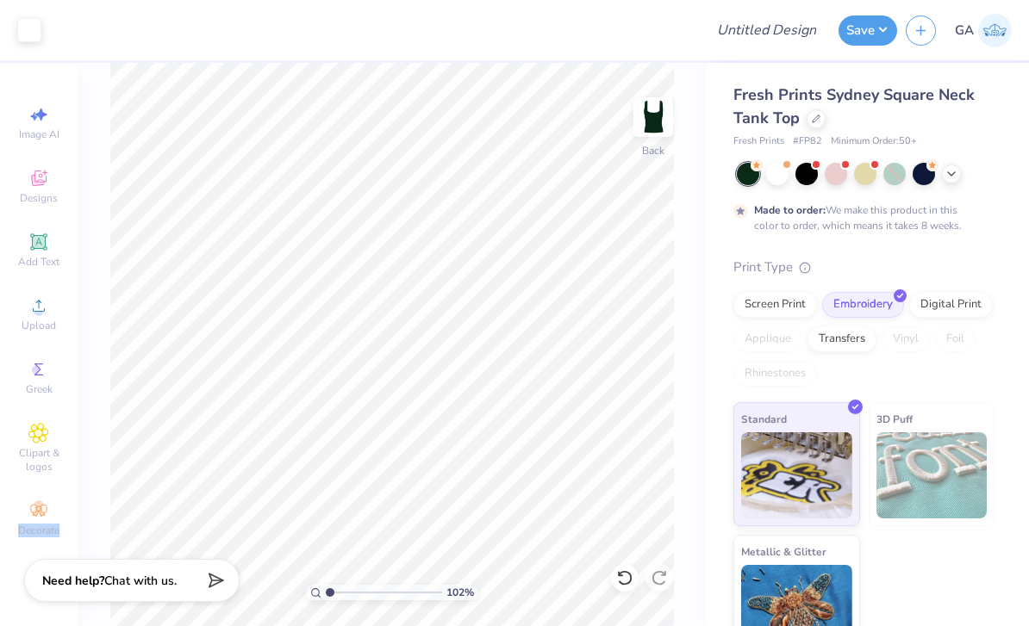
click at [682, 335] on div "102 % Back" at bounding box center [392, 344] width 628 height 563
type input "1"
